Goal: Task Accomplishment & Management: Use online tool/utility

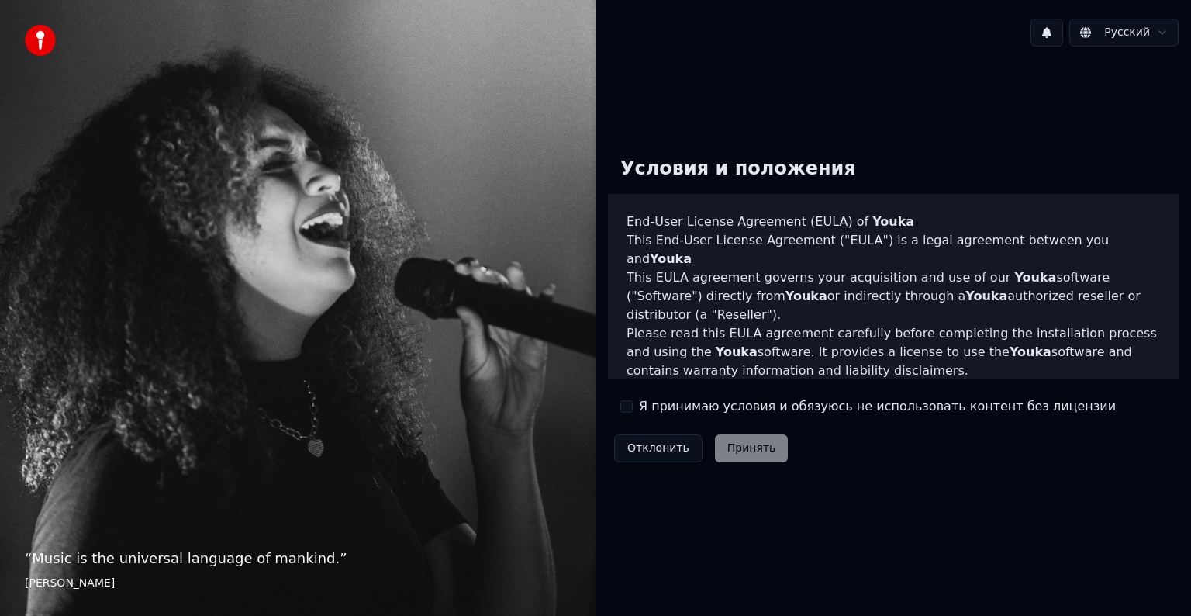
click at [630, 410] on button "Я принимаю условия и обязуюсь не использовать контент без лицензии" at bounding box center [626, 406] width 12 height 12
click at [744, 450] on button "Принять" at bounding box center [752, 448] width 74 height 28
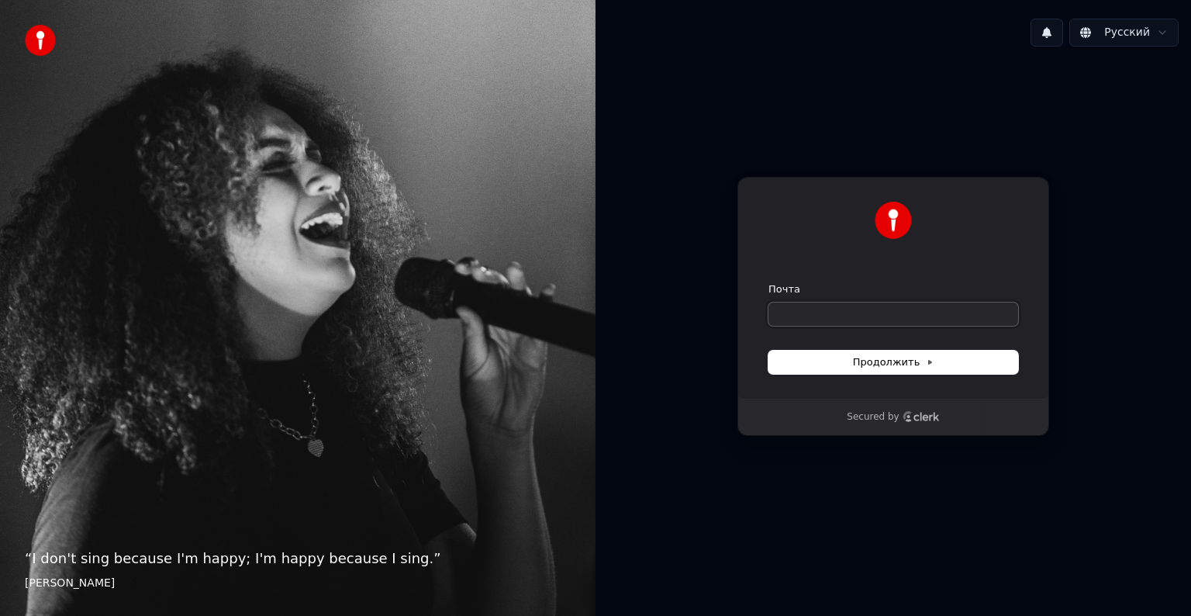
click at [801, 305] on input "Почта" at bounding box center [893, 313] width 250 height 23
type input "*"
click at [930, 367] on span "Продолжить" at bounding box center [893, 362] width 81 height 14
type input "**********"
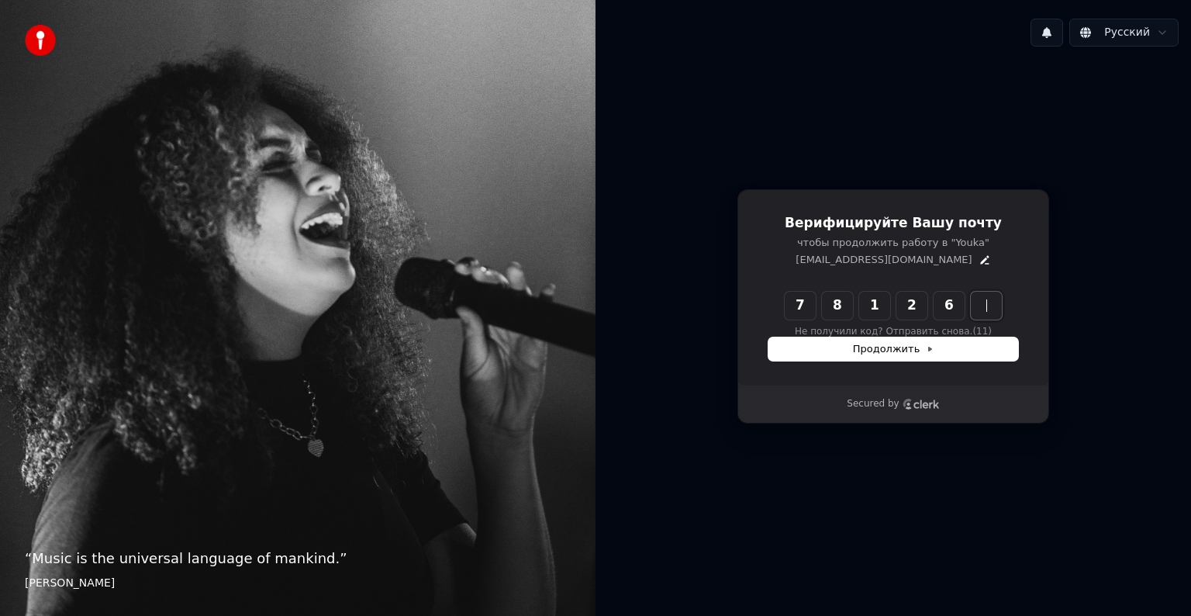
type input "******"
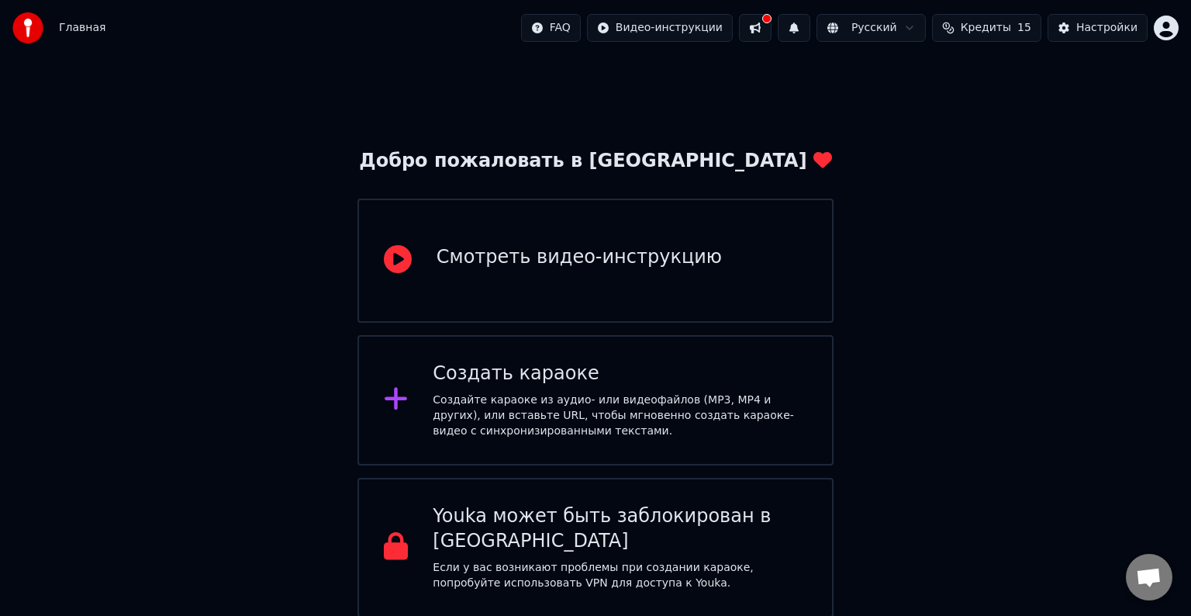
click at [771, 29] on button at bounding box center [755, 28] width 33 height 28
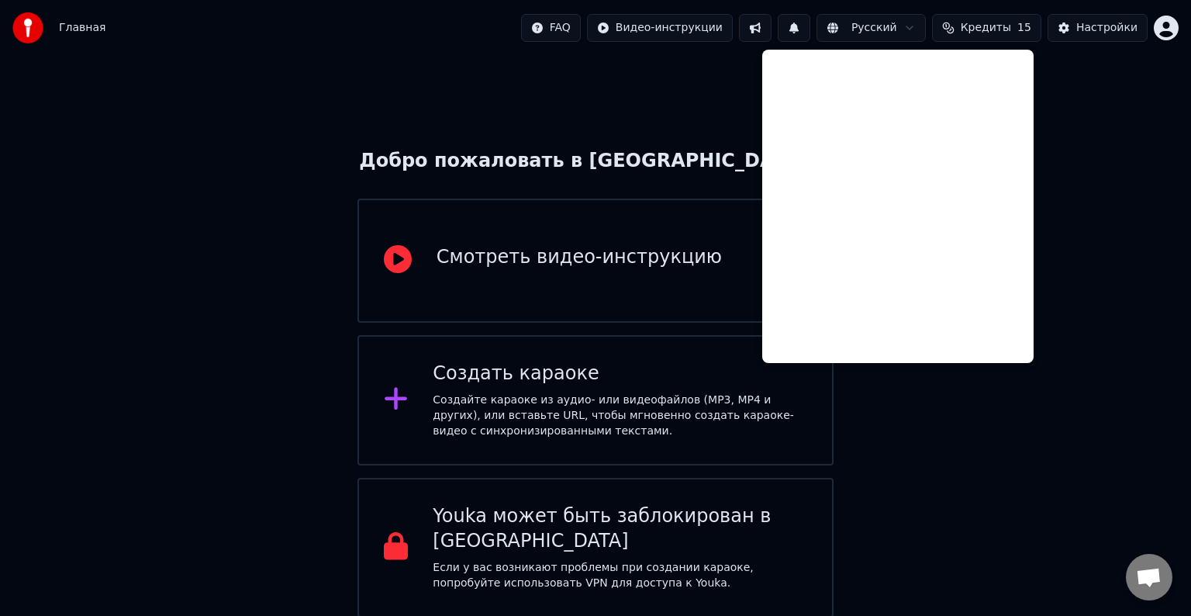
click at [611, 125] on div "Добро пожаловать в Youka Смотреть видео-инструкцию Создать караоке Создайте кар…" at bounding box center [595, 336] width 1191 height 561
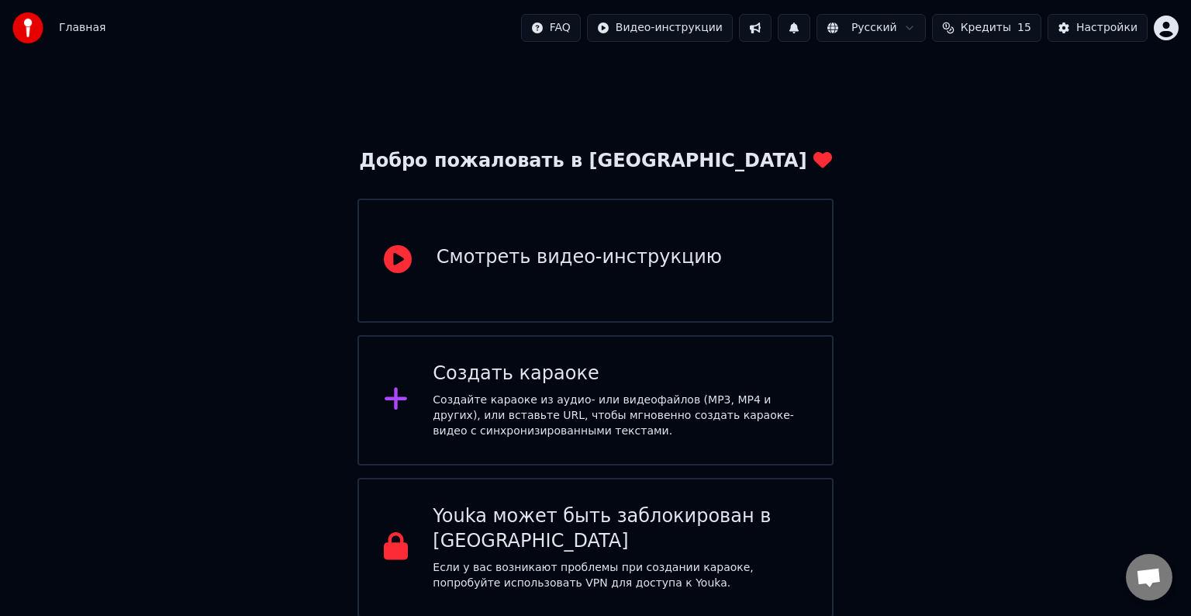
click at [587, 279] on div "Смотреть видео-инструкцию" at bounding box center [595, 260] width 476 height 124
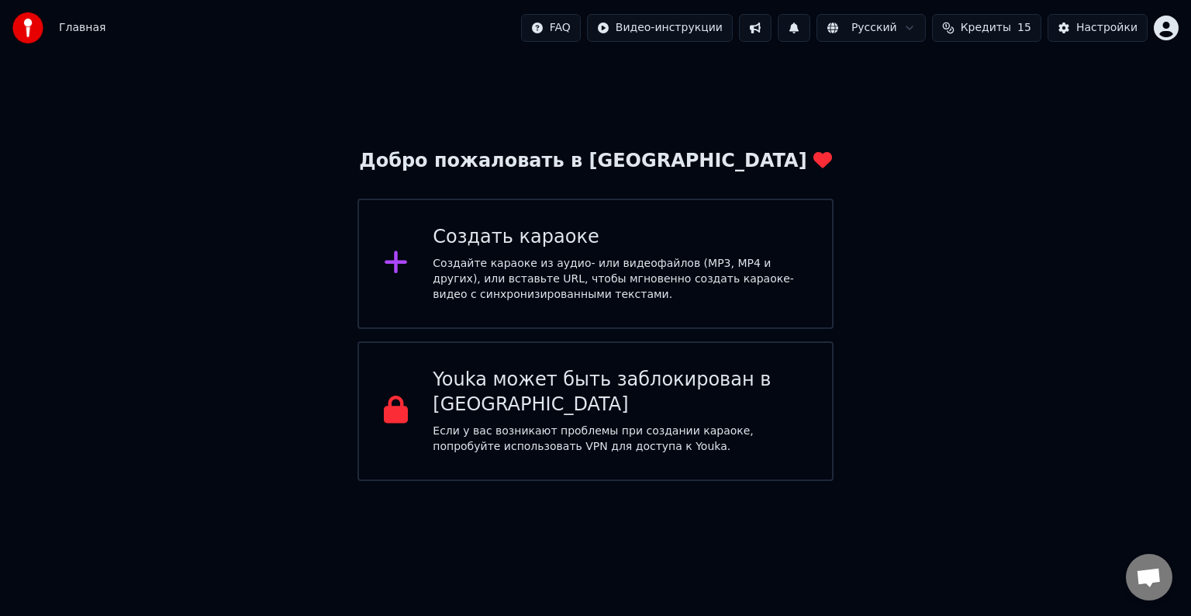
click at [635, 285] on div "Создайте караоке из аудио- или видеофайлов (MP3, MP4 и других), или вставьте UR…" at bounding box center [620, 279] width 374 height 47
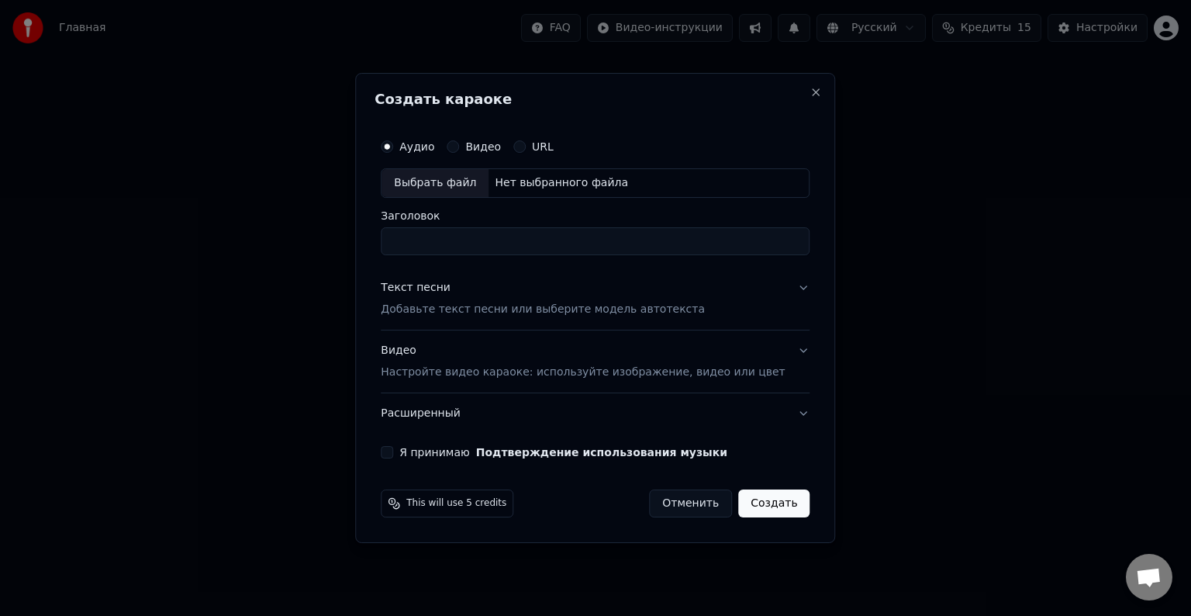
click at [684, 502] on button "Отменить" at bounding box center [690, 503] width 83 height 28
